Goal: Task Accomplishment & Management: Manage account settings

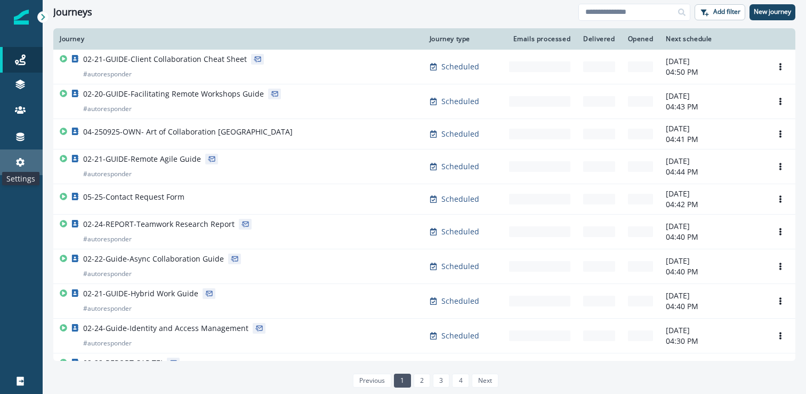
click at [21, 164] on icon at bounding box center [20, 162] width 9 height 9
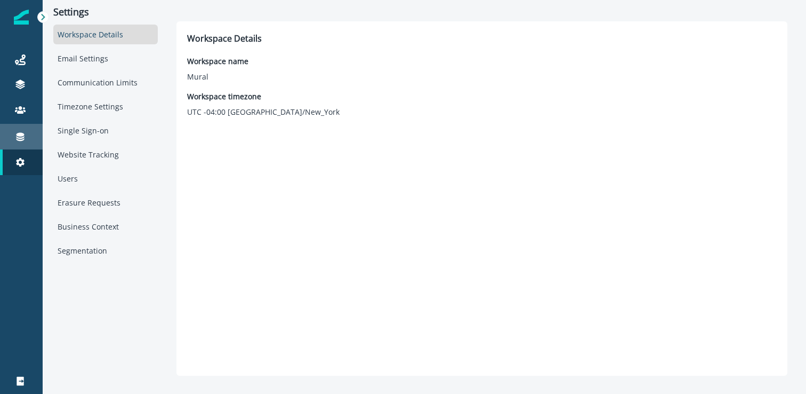
click at [19, 148] on link "Connections" at bounding box center [21, 137] width 43 height 26
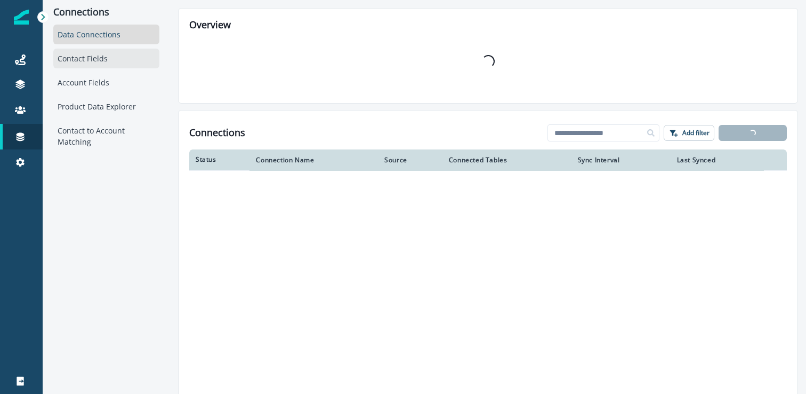
click at [109, 53] on div "Contact Fields" at bounding box center [106, 59] width 106 height 20
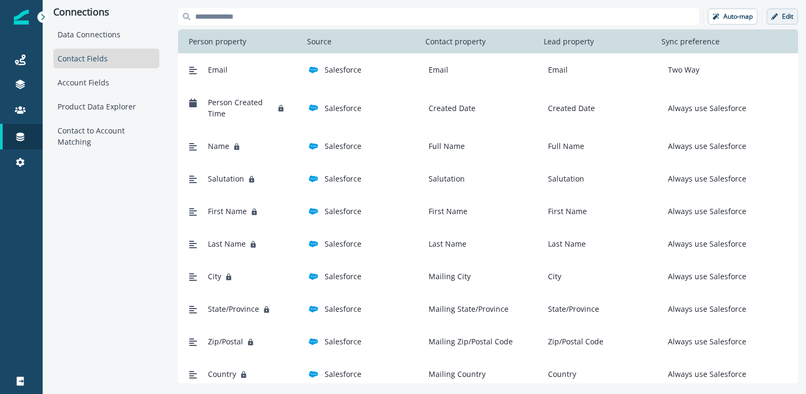
click at [795, 13] on button "Edit" at bounding box center [782, 17] width 31 height 16
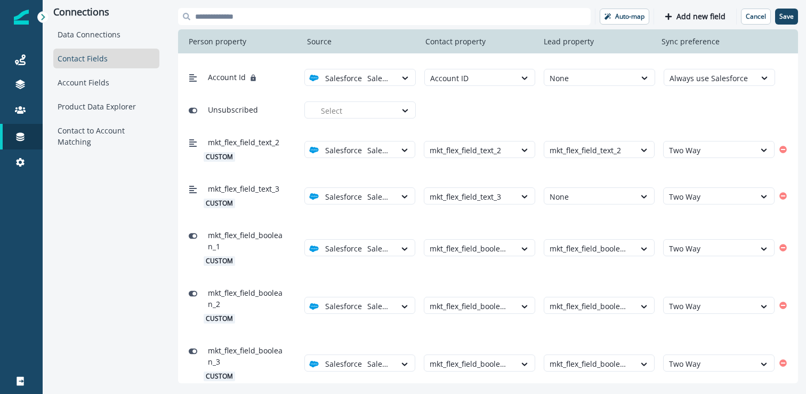
scroll to position [618, 0]
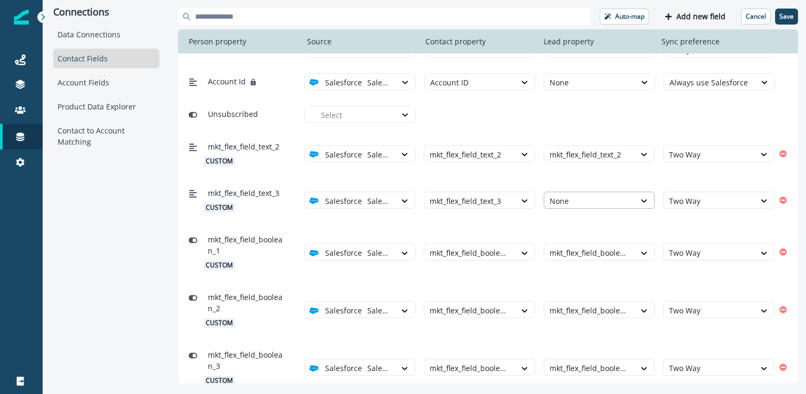
click at [601, 196] on div at bounding box center [590, 200] width 81 height 13
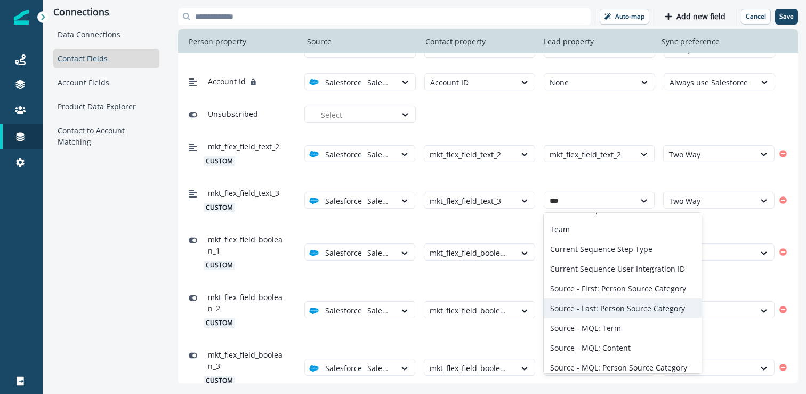
scroll to position [0, 0]
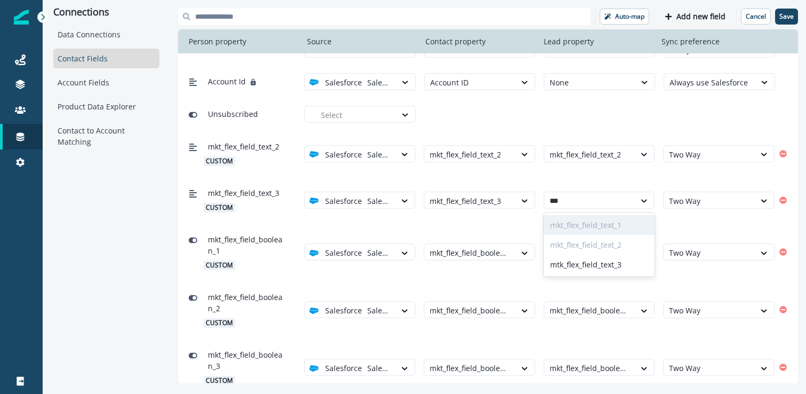
type input "****"
click at [588, 268] on div "mtk_flex_field_text_3" at bounding box center [599, 264] width 111 height 20
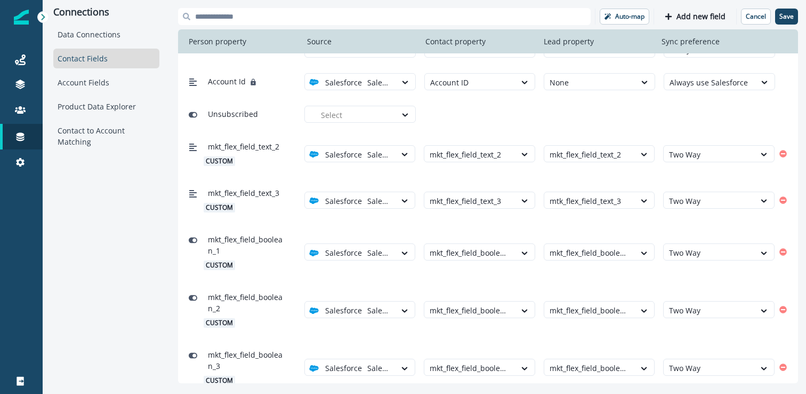
click at [602, 232] on div "mkt_flex_field_boolean_1 custom Salesforce Salesforce mkt_flex_field_boolean_1 …" at bounding box center [480, 251] width 590 height 45
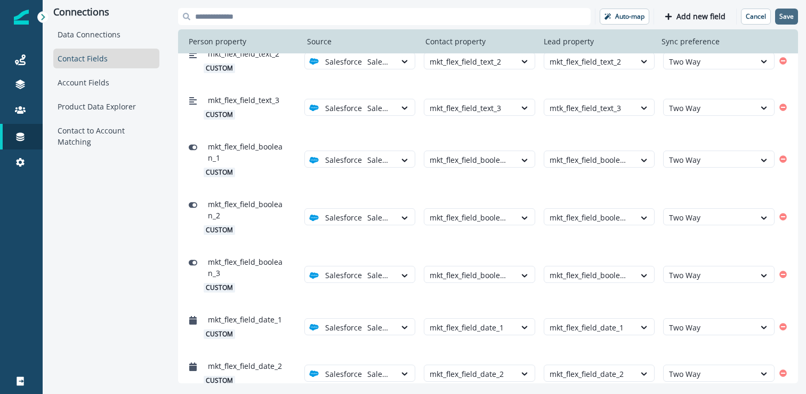
scroll to position [709, 0]
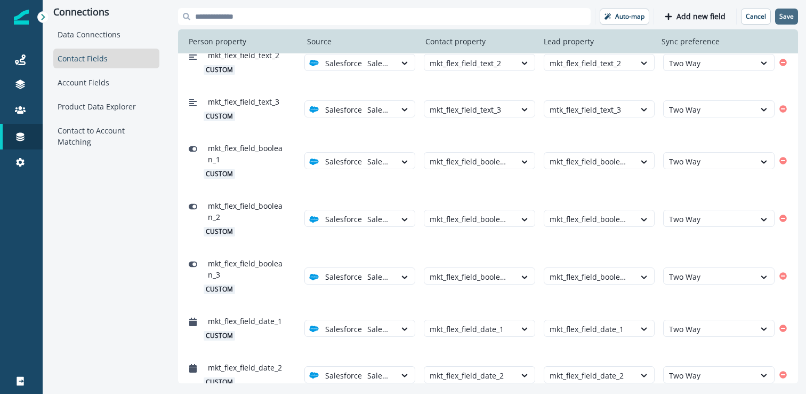
click at [792, 15] on p "Save" at bounding box center [787, 16] width 14 height 7
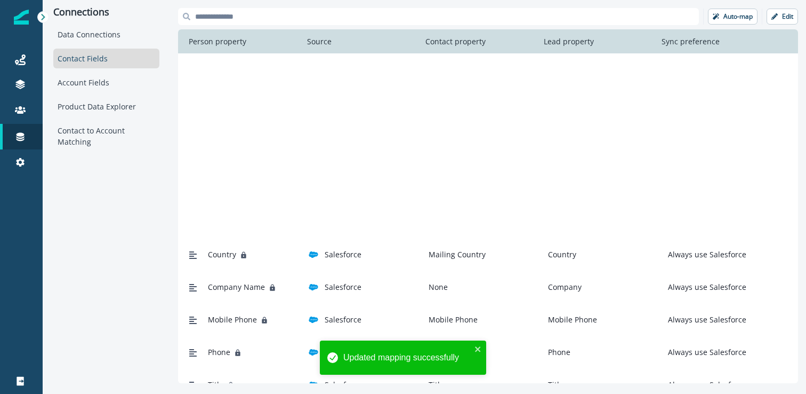
scroll to position [0, 0]
